Goal: Information Seeking & Learning: Learn about a topic

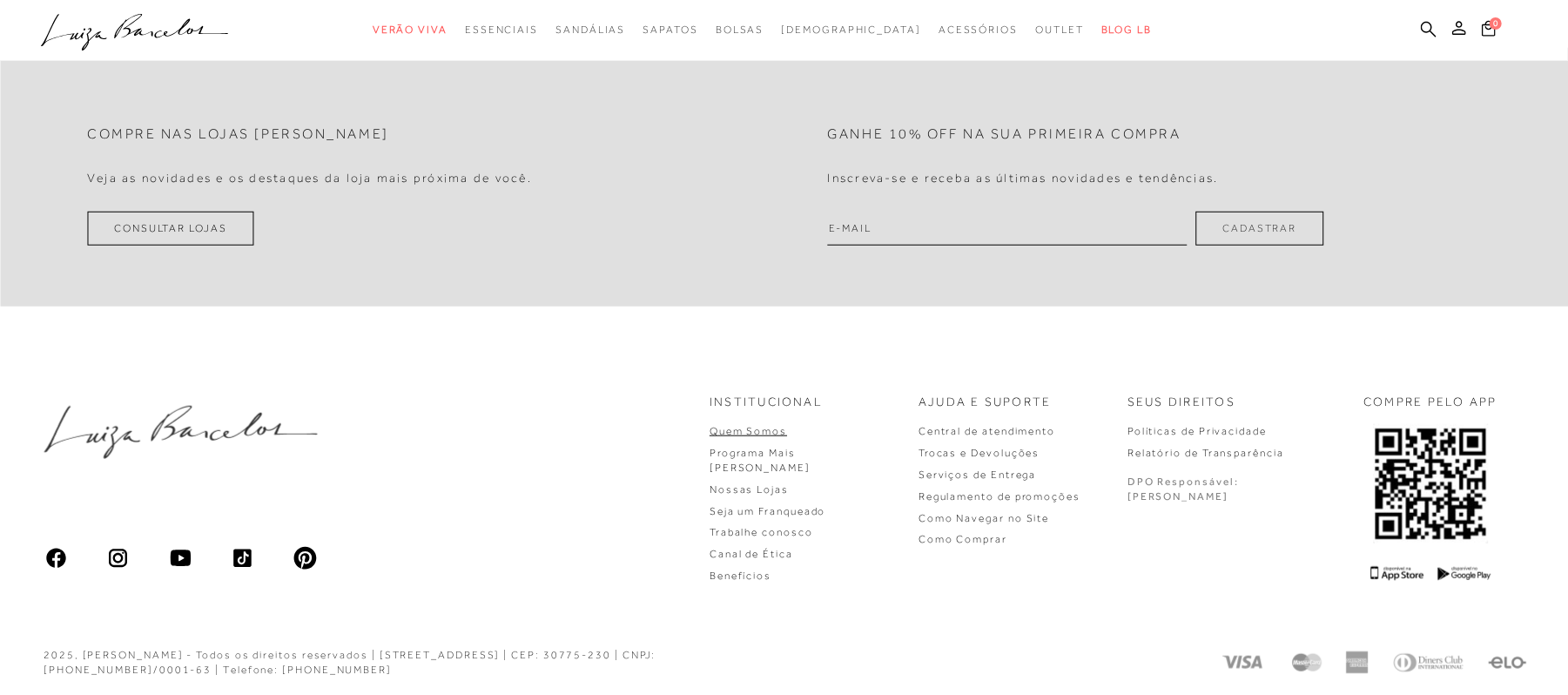
click at [787, 433] on link "Quem Somos" at bounding box center [748, 431] width 77 height 12
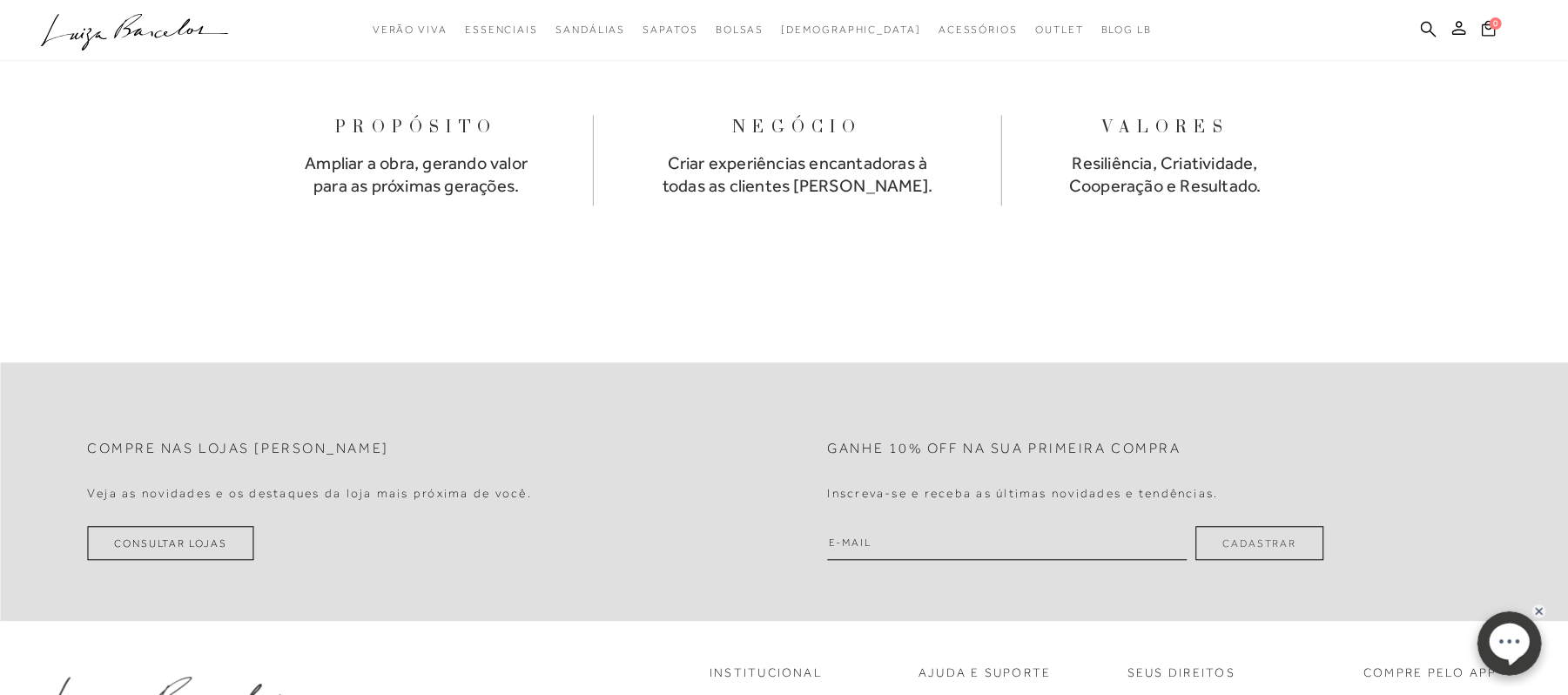
scroll to position [2787, 0]
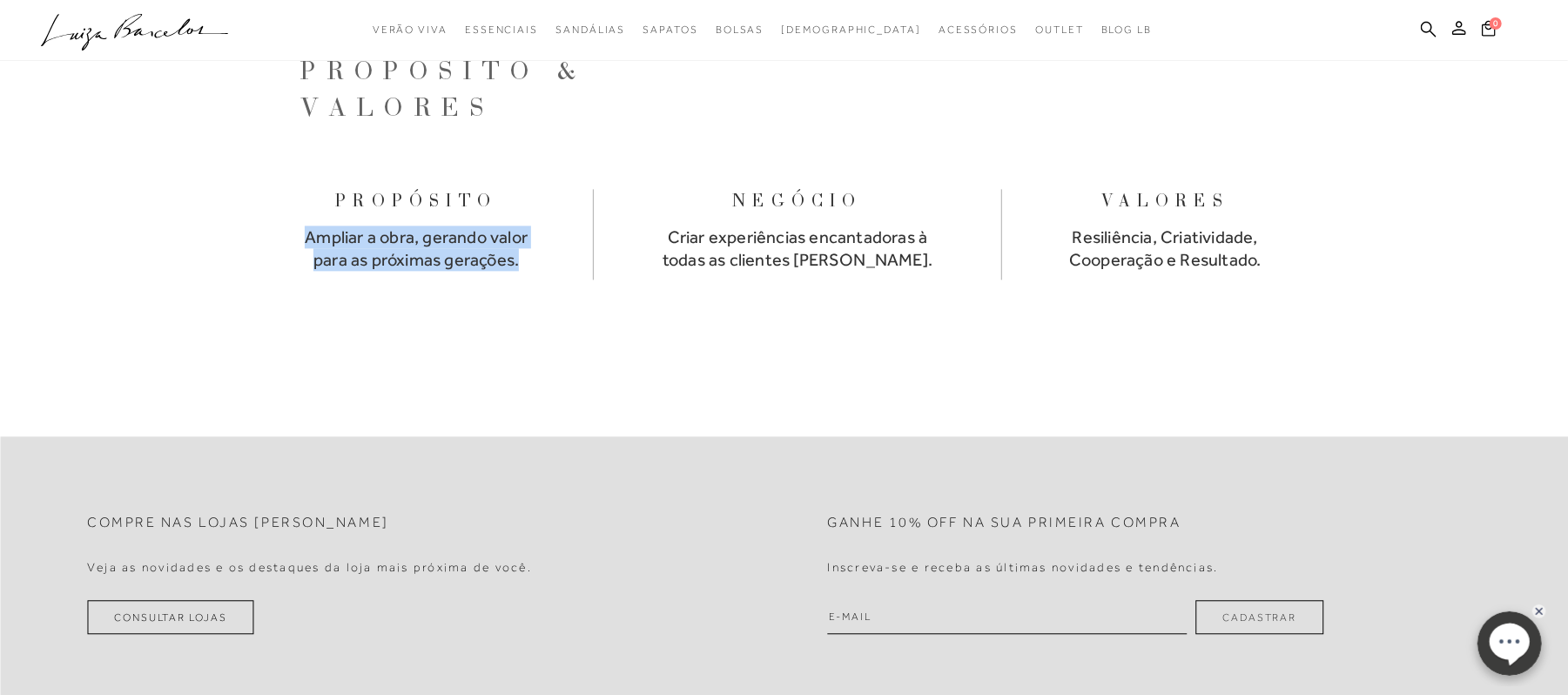
drag, startPoint x: 297, startPoint y: 213, endPoint x: 522, endPoint y: 239, distance: 226.5
click at [522, 239] on div "PROPÓSITO Ampliar a obra, gerando valor para as próximas gerações." at bounding box center [418, 235] width 354 height 92
drag, startPoint x: 670, startPoint y: 212, endPoint x: 963, endPoint y: 237, distance: 294.1
click at [963, 237] on div "NEGÓCIO Criar experiências encantadoras à todas as clientes [PERSON_NAME]." at bounding box center [798, 235] width 409 height 92
copy h4 "Criar experiências encantadoras à todas as clientes [PERSON_NAME]."
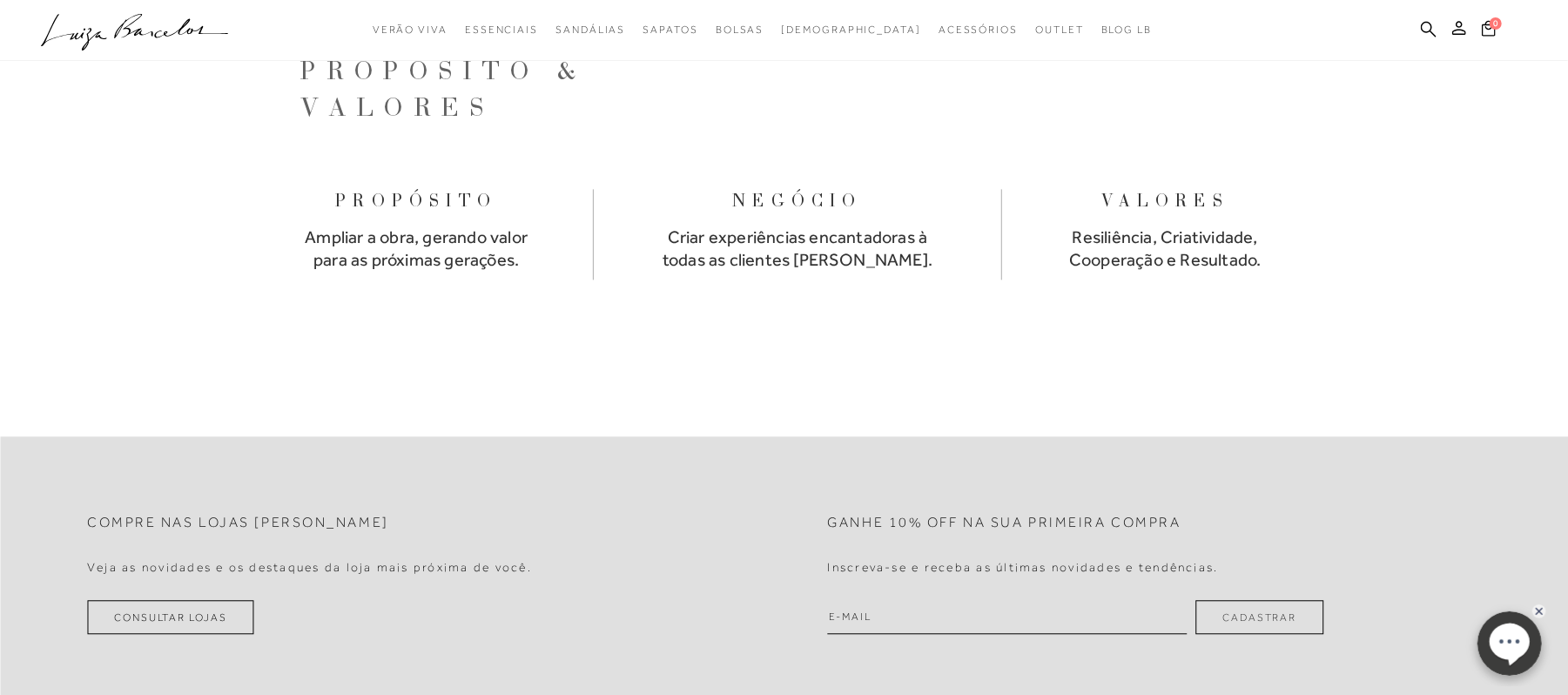
click at [1130, 226] on h4 "Resiliência, Criatividade, Cooperação e Resultado." at bounding box center [1165, 249] width 203 height 46
drag, startPoint x: 1068, startPoint y: 207, endPoint x: 1293, endPoint y: 248, distance: 228.7
click at [1293, 248] on div "VALORES Resiliência, Criatividade, Cooperação e Resultado." at bounding box center [1165, 235] width 326 height 92
copy h4 "Resiliência, Criatividade, Cooperação e Resultado."
